Goal: Find specific page/section: Find specific page/section

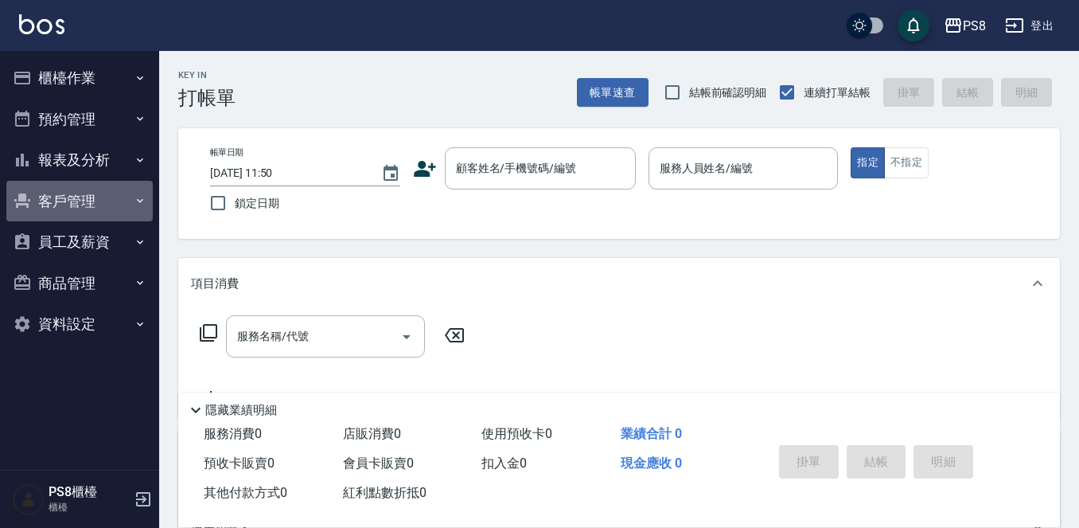
click at [45, 192] on button "客戶管理" at bounding box center [79, 201] width 146 height 41
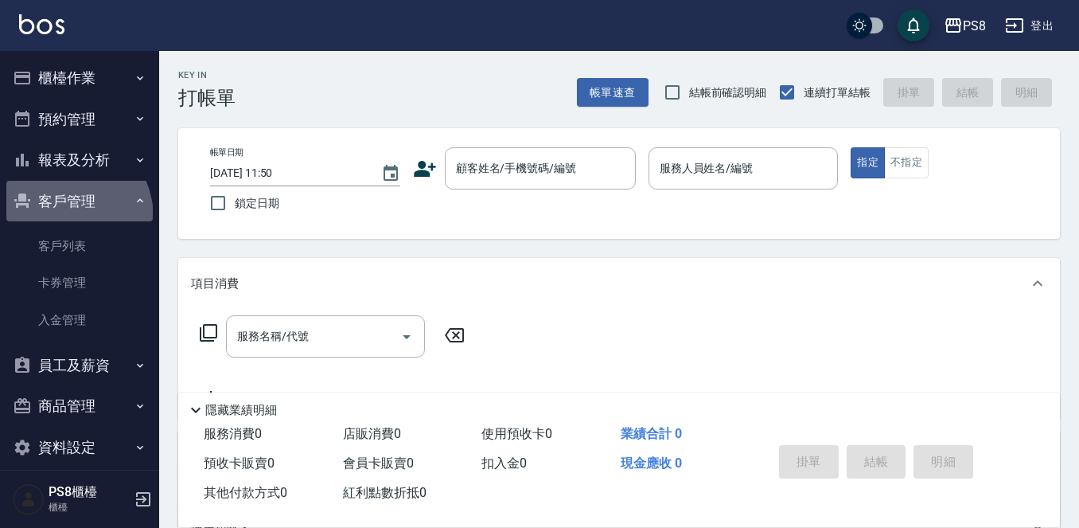
click at [56, 219] on button "客戶管理" at bounding box center [79, 201] width 146 height 41
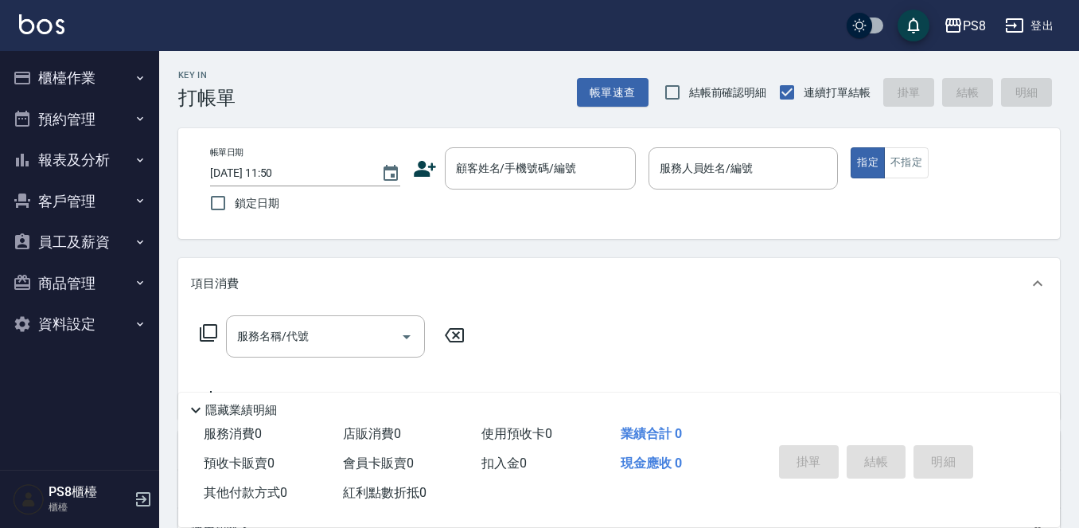
click at [80, 209] on button "客戶管理" at bounding box center [79, 201] width 146 height 41
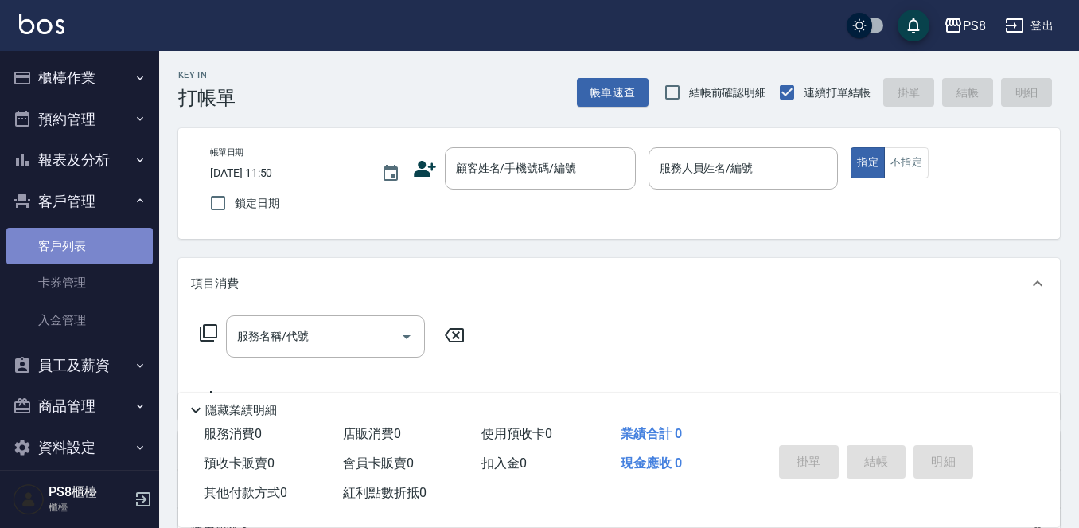
click at [83, 240] on link "客戶列表" at bounding box center [79, 246] width 146 height 37
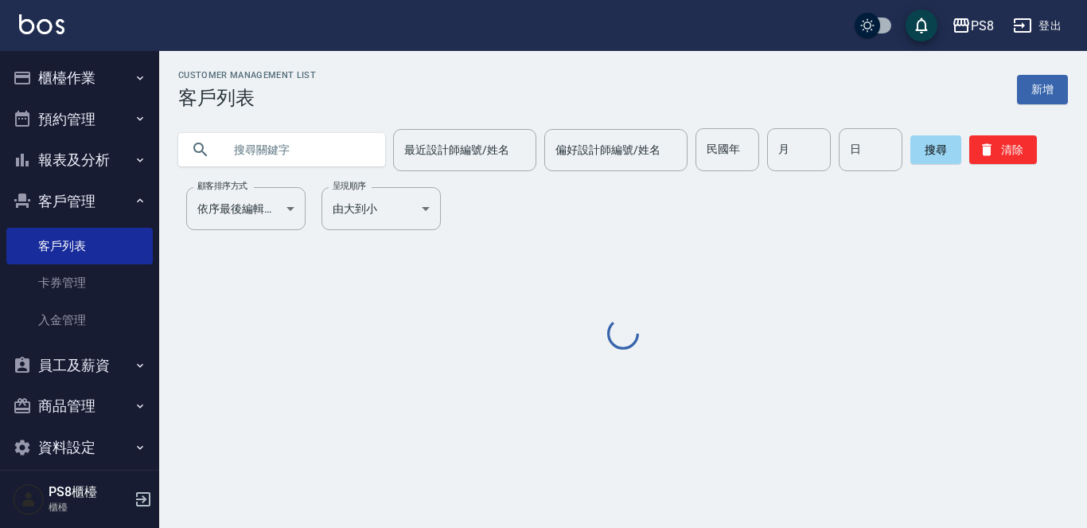
drag, startPoint x: 350, startPoint y: 152, endPoint x: 358, endPoint y: 151, distance: 8.0
click at [351, 152] on input "text" at bounding box center [298, 149] width 150 height 43
type input "d"
type input "c"
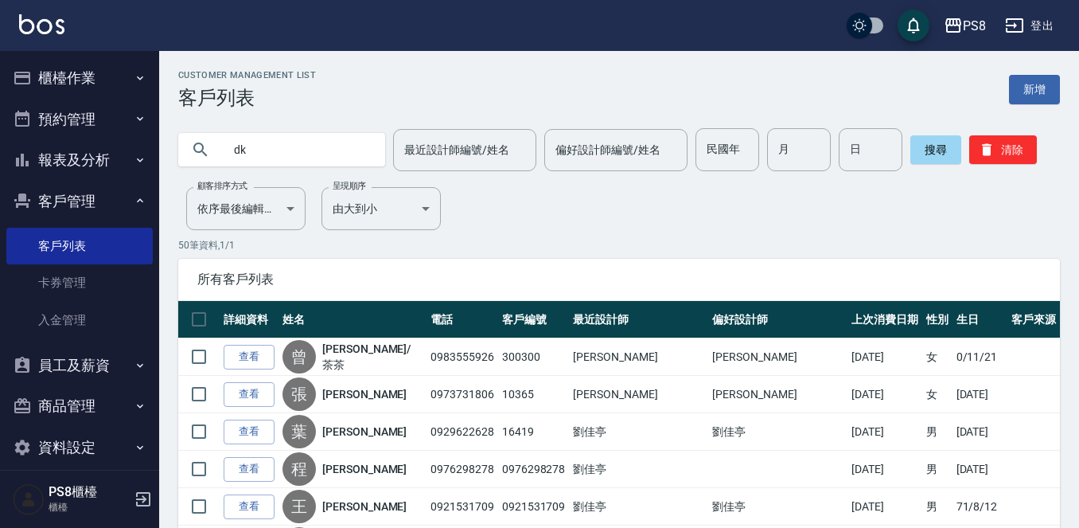
type input "d"
type input "ㄌ"
type input "[PERSON_NAME]"
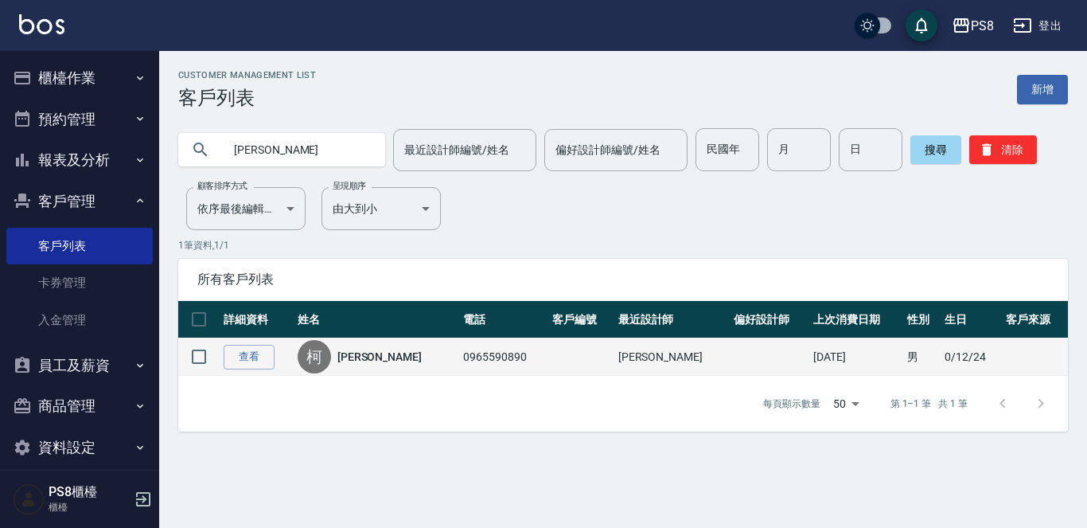
click at [377, 353] on link "[PERSON_NAME]" at bounding box center [379, 357] width 84 height 16
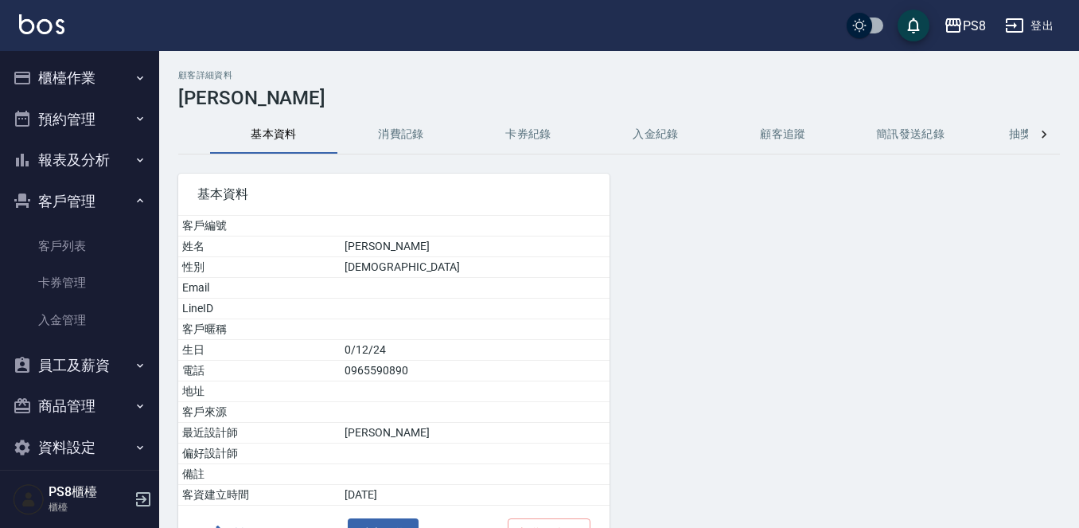
click at [390, 148] on button "消費記錄" at bounding box center [400, 134] width 127 height 38
